Goal: Information Seeking & Learning: Compare options

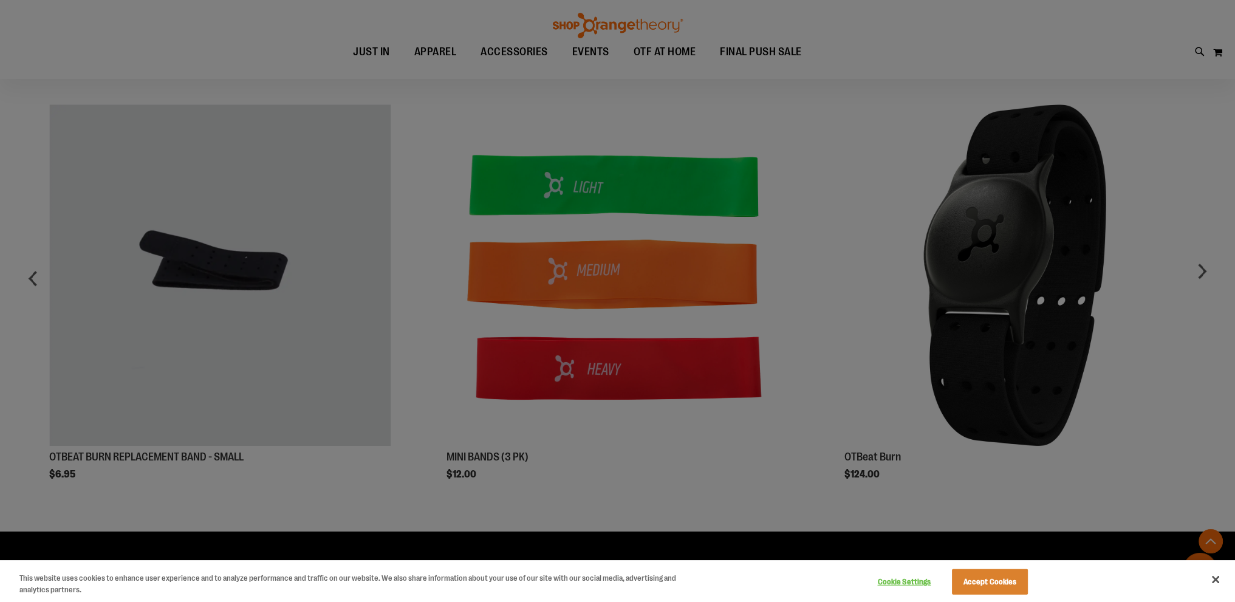
scroll to position [781, 0]
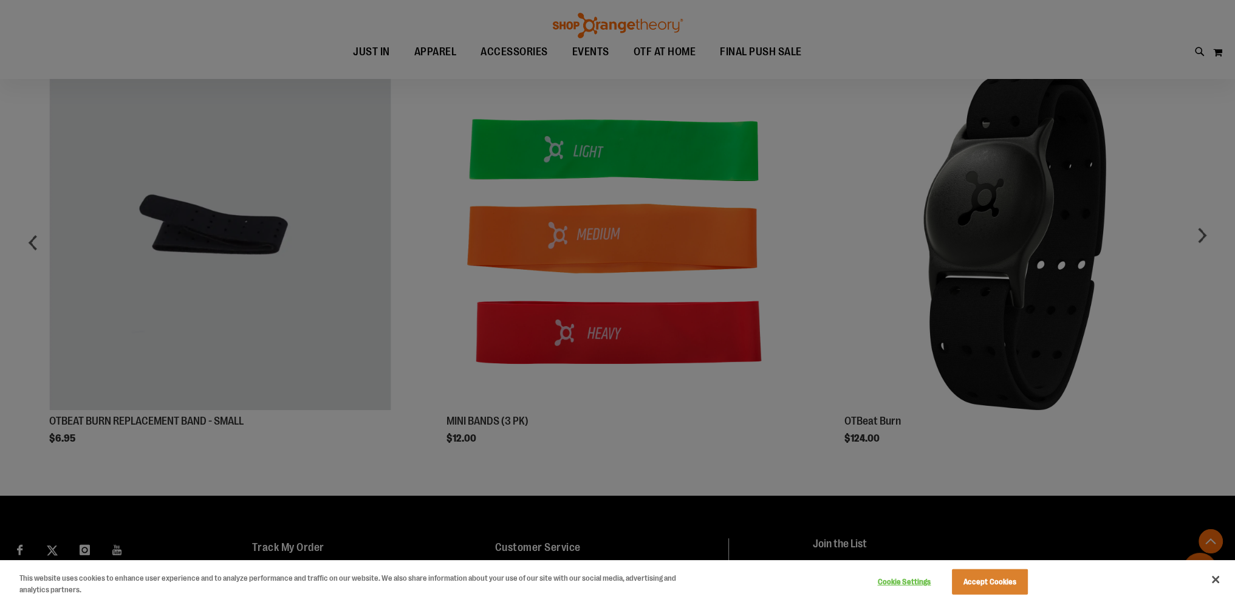
click at [300, 291] on div at bounding box center [617, 301] width 1235 height 602
click at [987, 578] on button "Accept Cookies" at bounding box center [990, 582] width 76 height 26
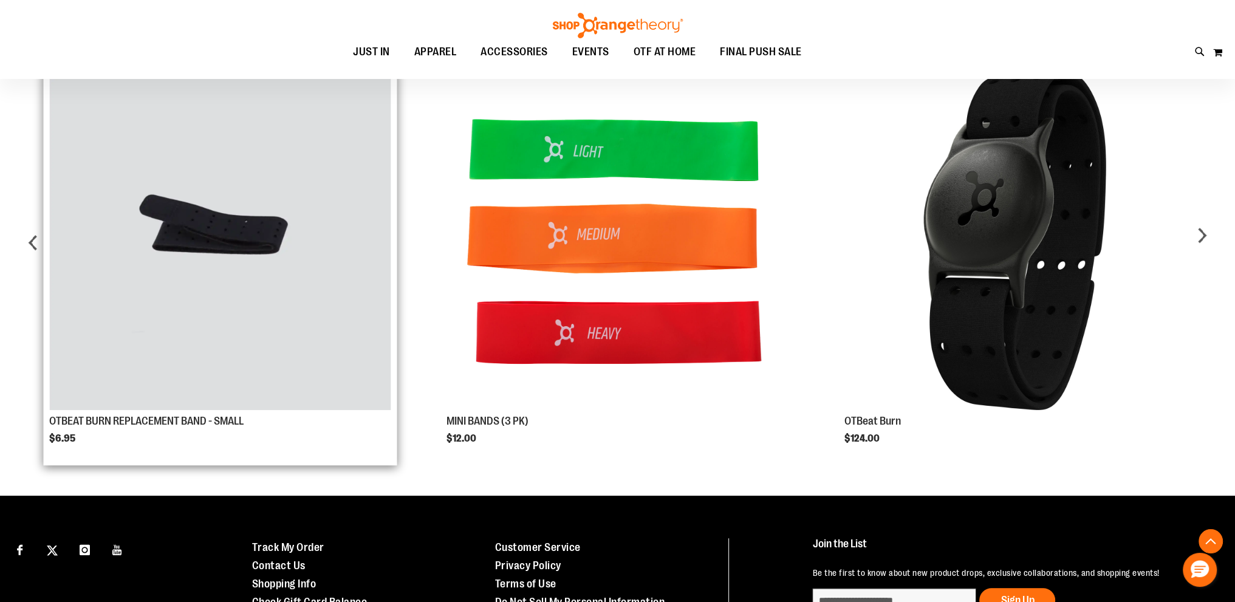
click at [292, 284] on img "Product Page Link" at bounding box center [220, 240] width 342 height 342
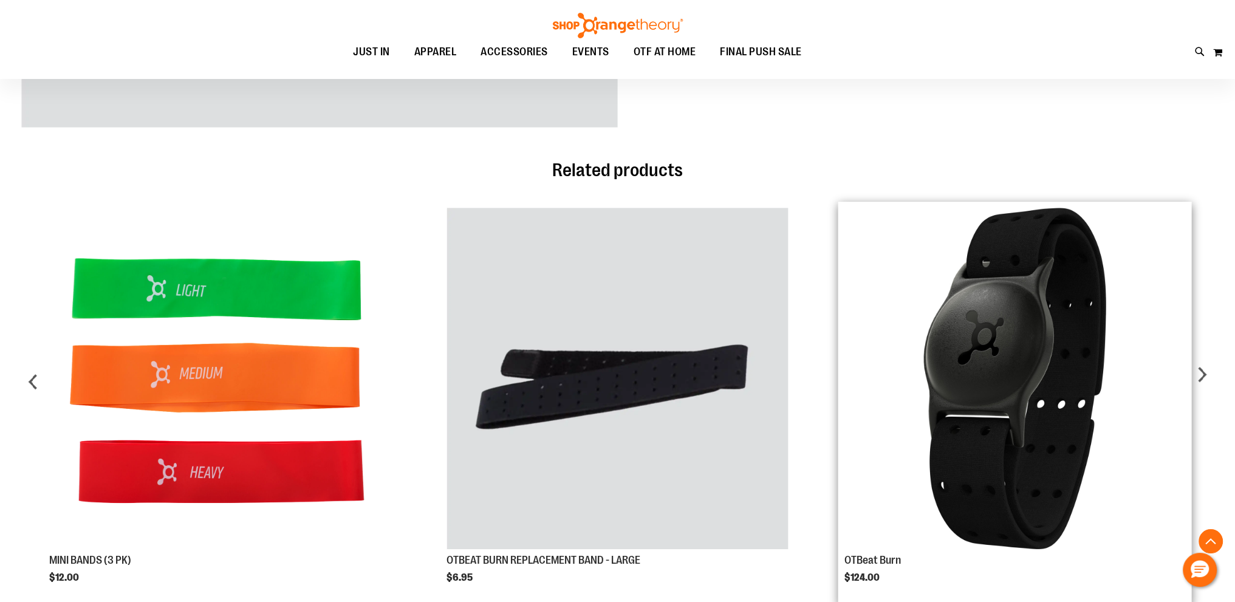
scroll to position [729, 0]
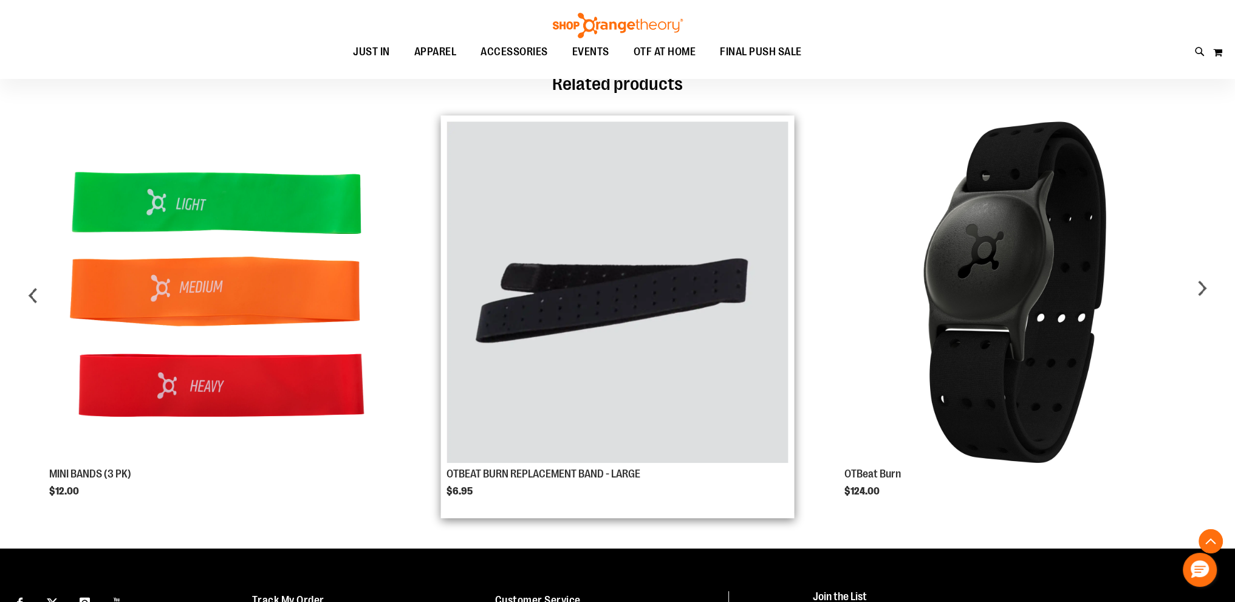
click at [734, 321] on img "Product Page Link" at bounding box center [618, 293] width 342 height 342
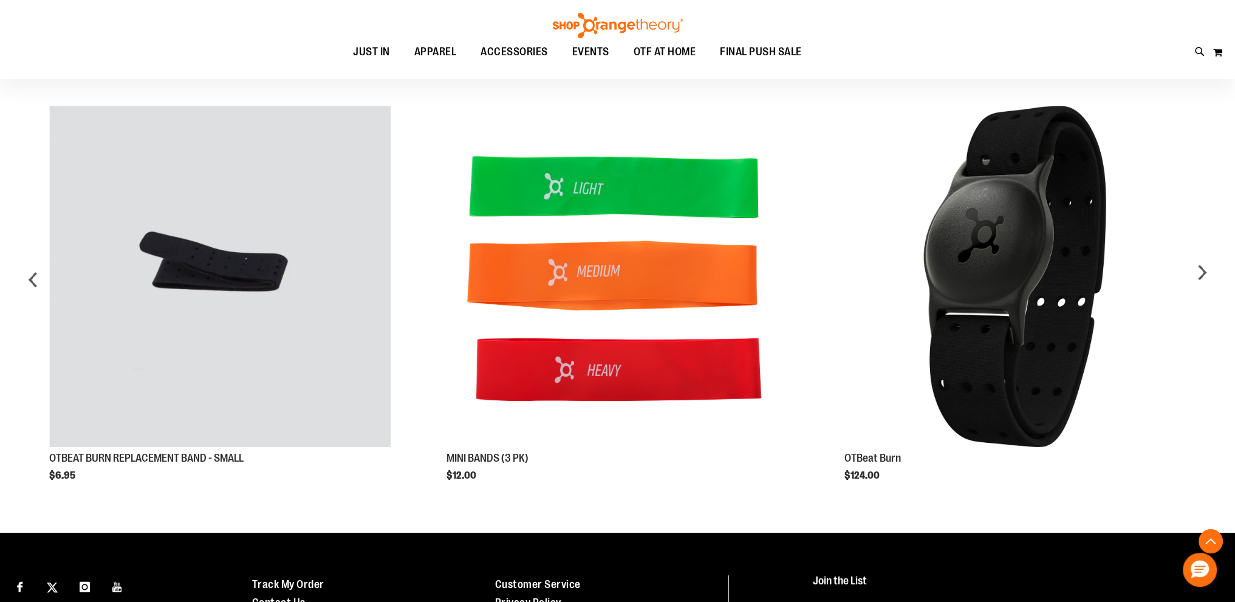
scroll to position [789, 0]
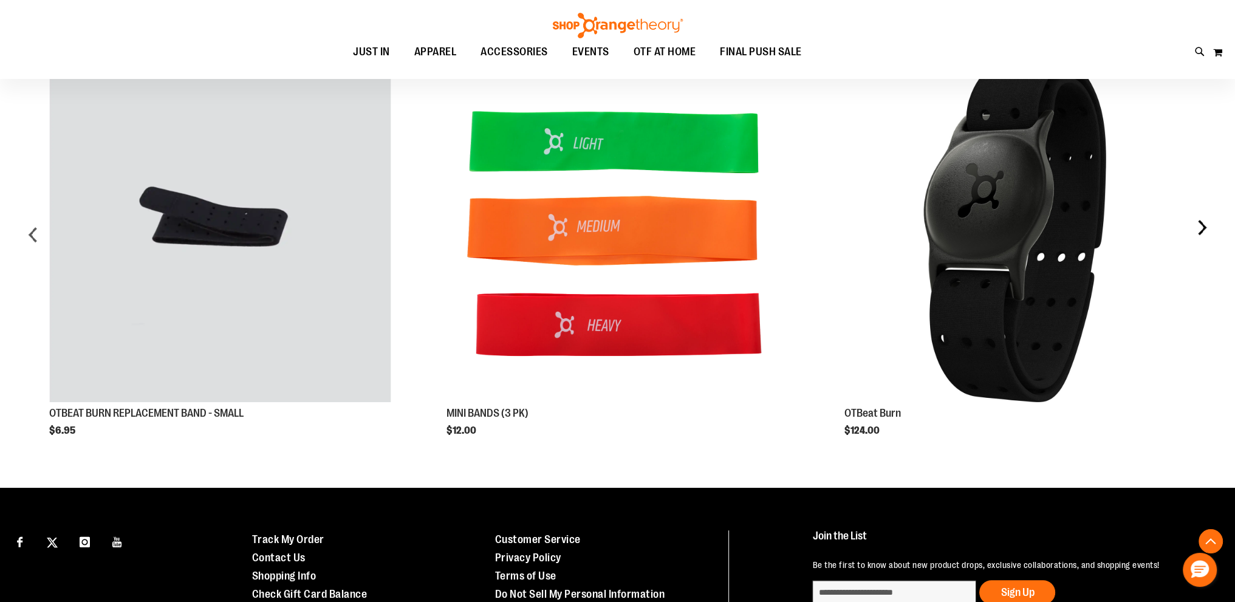
click at [1204, 232] on div "next" at bounding box center [1202, 240] width 24 height 394
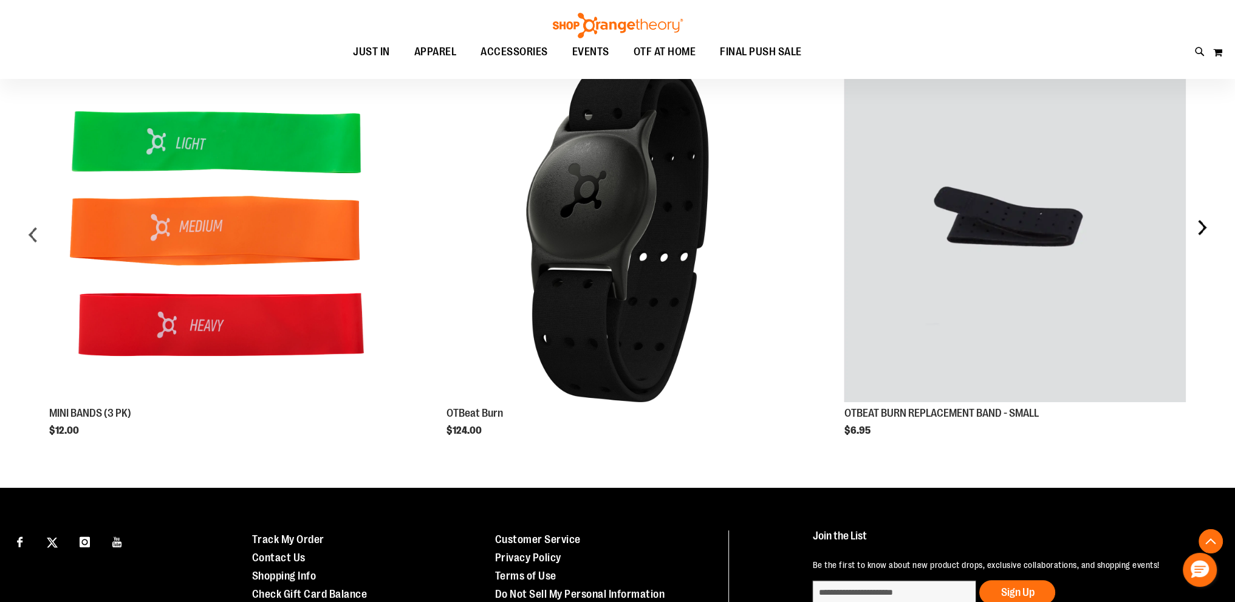
click at [1204, 232] on div "next" at bounding box center [1202, 240] width 24 height 394
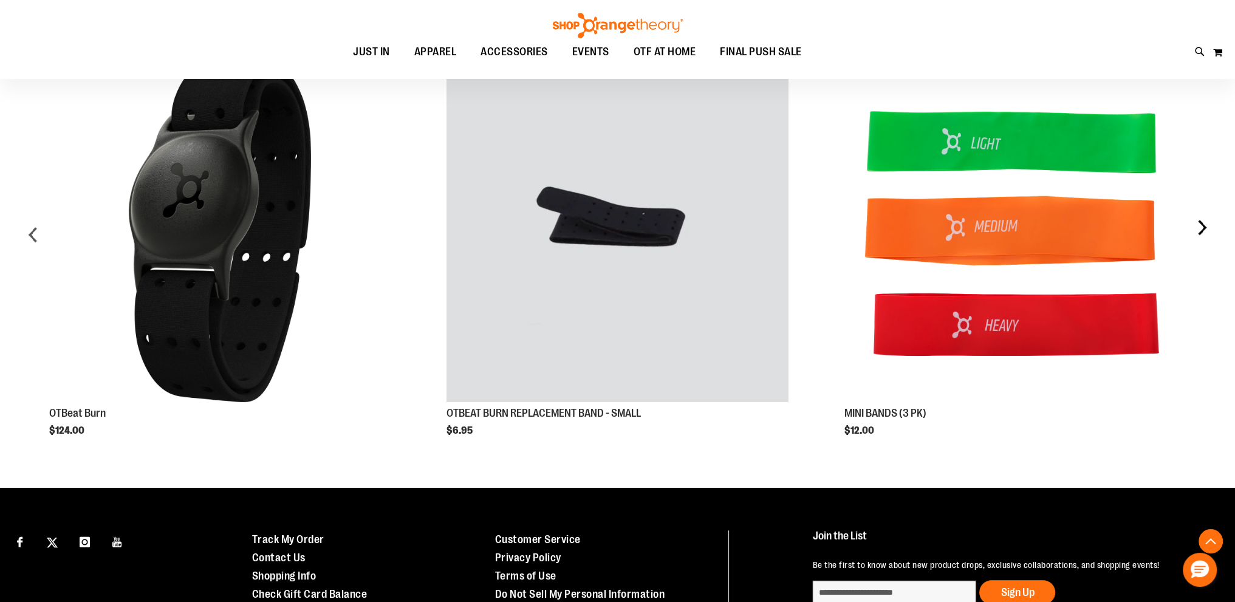
click at [1204, 232] on div "next" at bounding box center [1202, 240] width 24 height 394
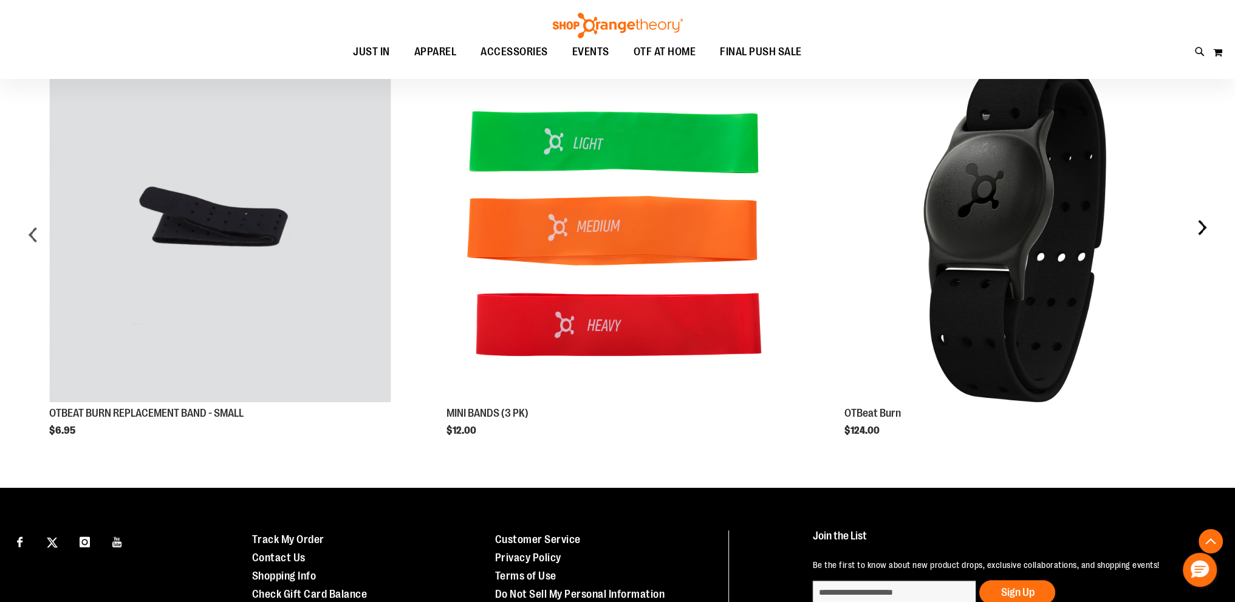
click at [1204, 232] on div "next" at bounding box center [1202, 240] width 24 height 394
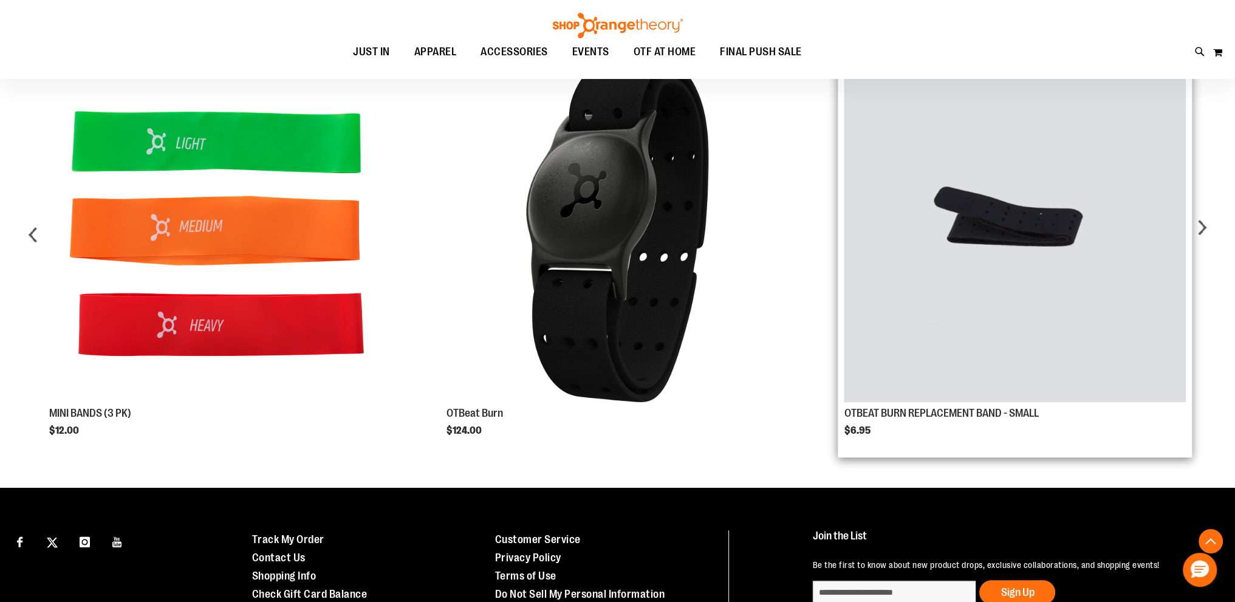
click at [1079, 239] on img "Product Page Link" at bounding box center [1016, 232] width 342 height 342
